Goal: Navigation & Orientation: Find specific page/section

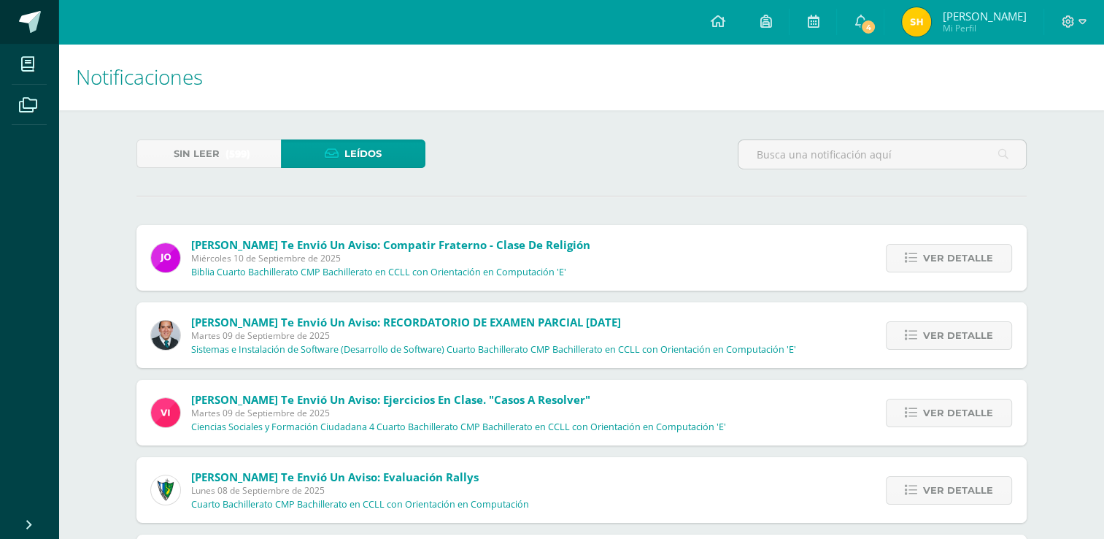
click at [37, 21] on span at bounding box center [30, 22] width 22 height 22
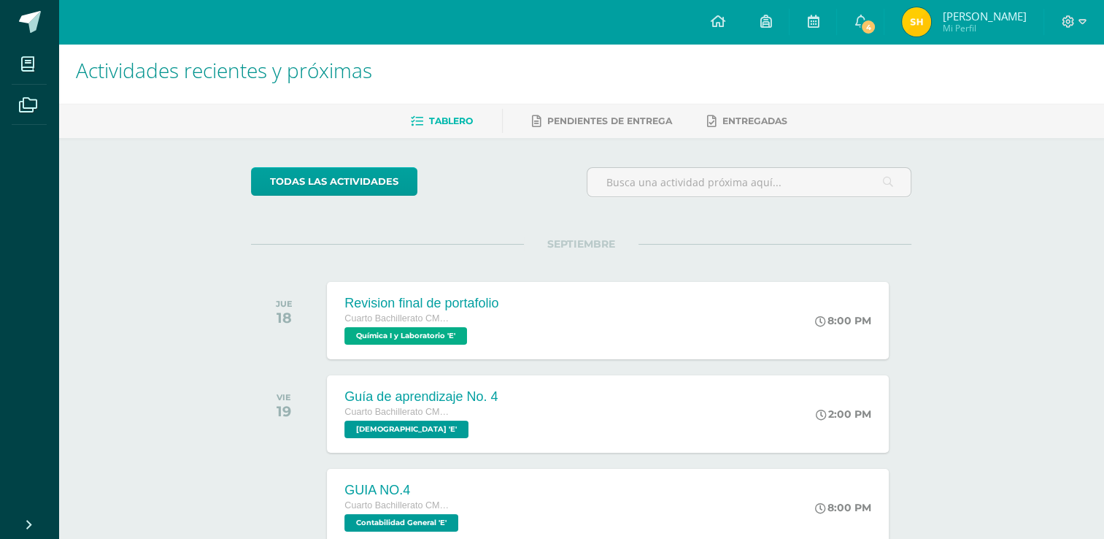
scroll to position [6, 0]
